Goal: Transaction & Acquisition: Purchase product/service

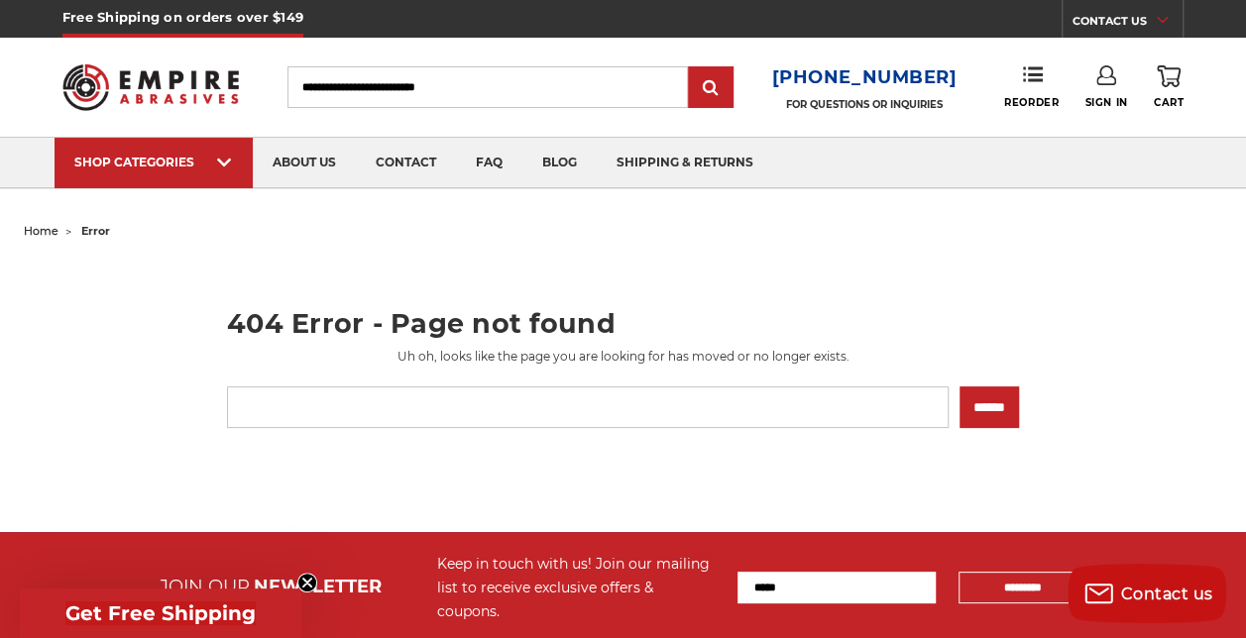
click at [153, 187] on span "hand files" at bounding box center [183, 187] width 187 height 0
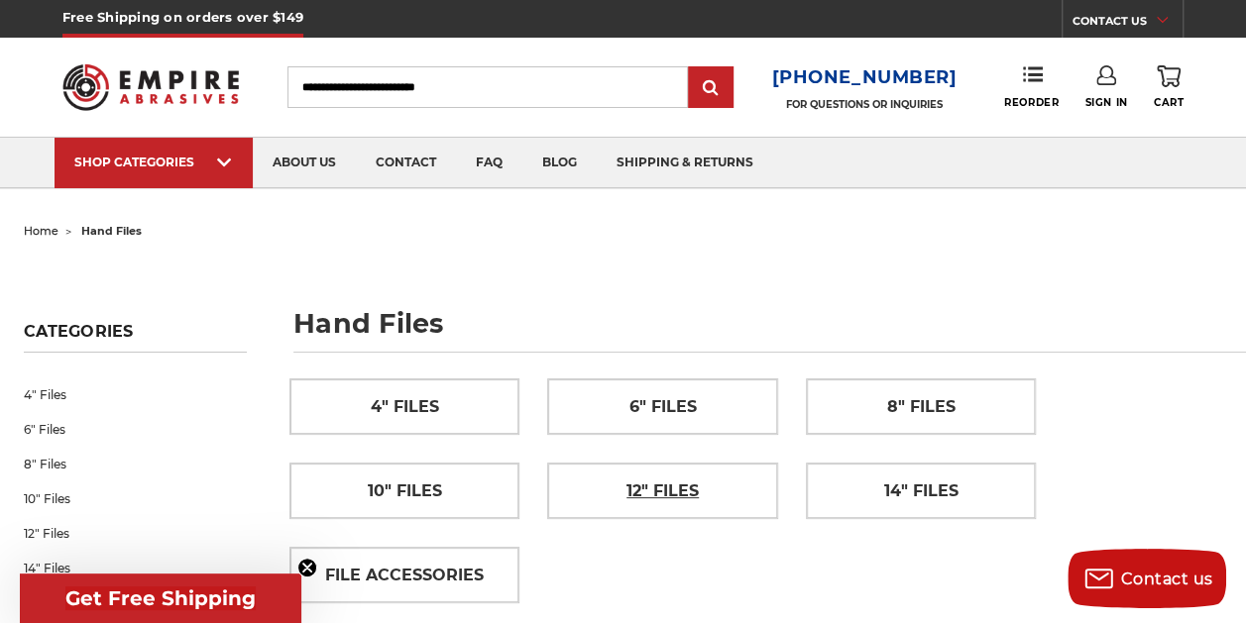
click at [626, 483] on span "12" Files" at bounding box center [662, 492] width 72 height 34
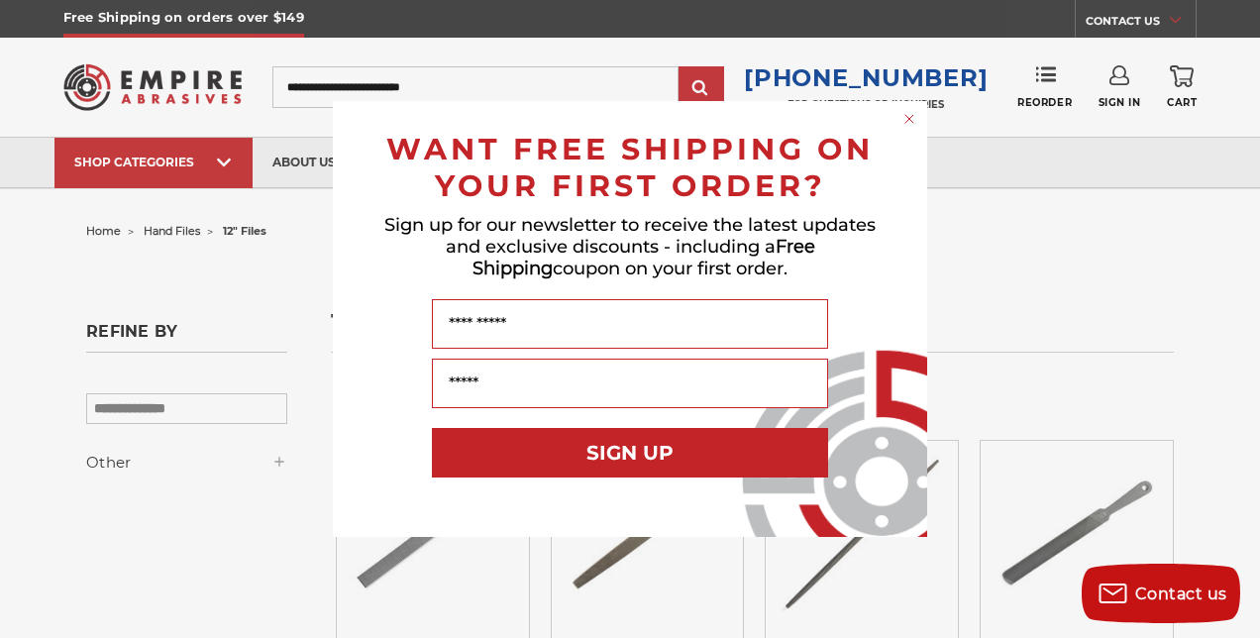
click at [908, 125] on circle "Close dialog" at bounding box center [910, 119] width 19 height 19
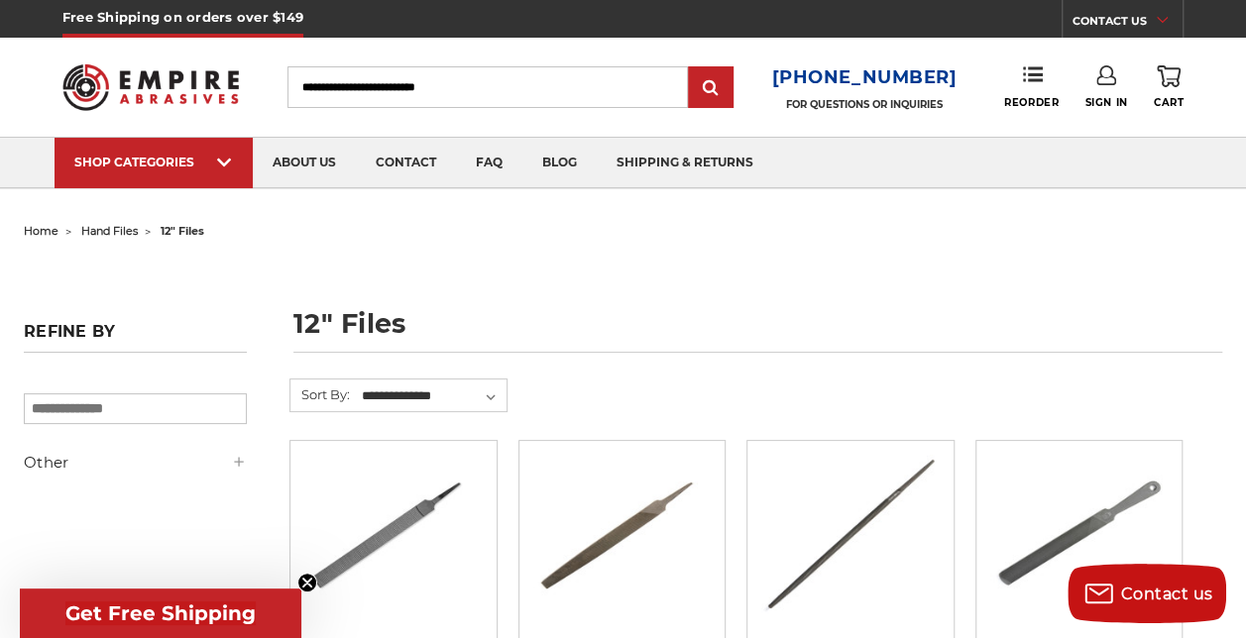
click at [1077, 243] on ul "home hand files 12" files" at bounding box center [623, 231] width 1198 height 29
